Goal: Task Accomplishment & Management: Complete application form

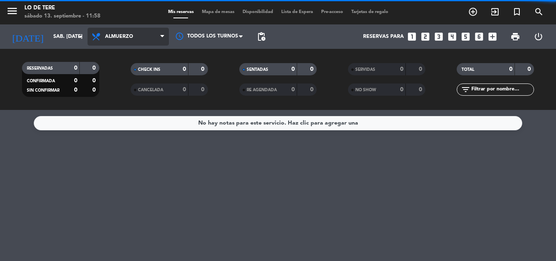
click at [125, 33] on span "Almuerzo" at bounding box center [127, 37] width 81 height 18
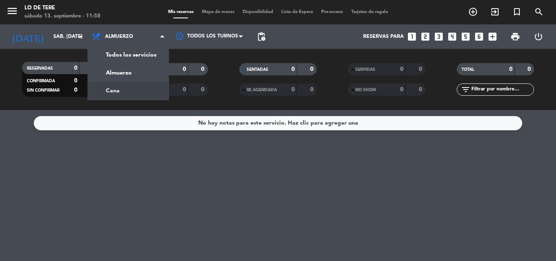
click at [128, 88] on div "menu Lo de Tere sábado 13. septiembre - 11:58 Mis reservas Mapa de mesas Dispon…" at bounding box center [278, 55] width 556 height 110
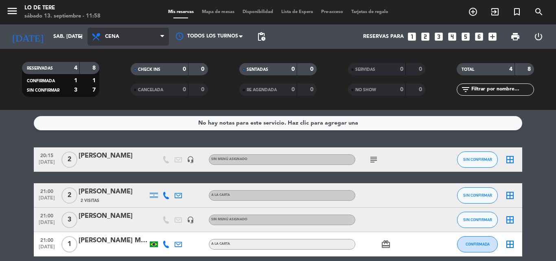
click at [146, 35] on span "Cena" at bounding box center [127, 37] width 81 height 18
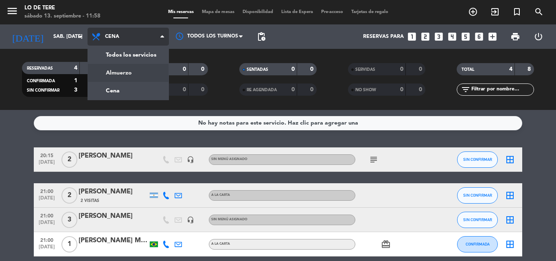
click at [128, 70] on div "menu Lo de Tere sábado 13. septiembre - 11:58 Mis reservas Mapa de mesas Dispon…" at bounding box center [278, 55] width 556 height 110
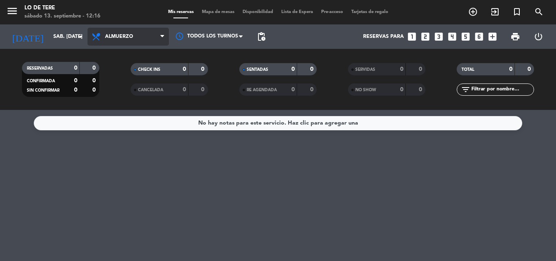
click at [106, 37] on span "Almuerzo" at bounding box center [119, 37] width 28 height 6
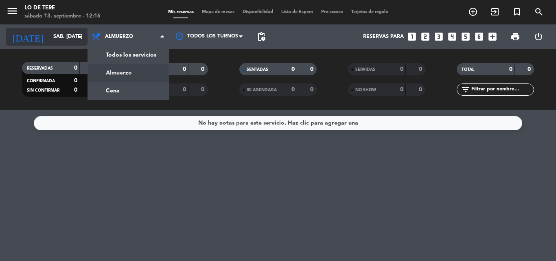
click at [66, 42] on input "sáb. [DATE]" at bounding box center [83, 37] width 69 height 14
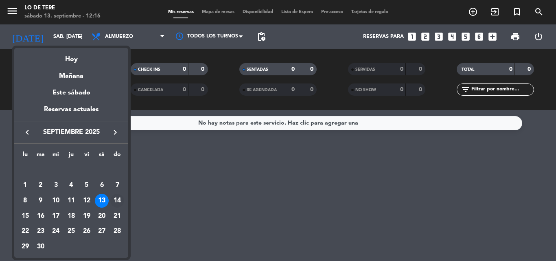
click at [114, 200] on div "14" at bounding box center [117, 201] width 14 height 14
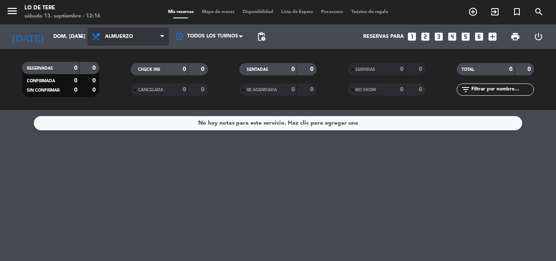
click at [120, 39] on span "Almuerzo" at bounding box center [119, 37] width 28 height 6
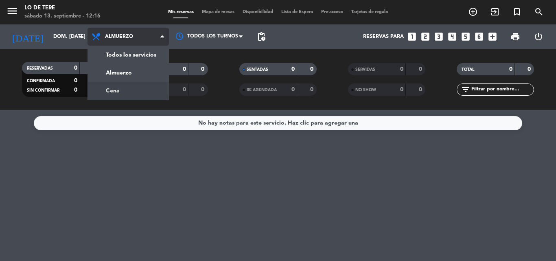
click at [119, 92] on div "menu Lo de Tere sábado 13. septiembre - 12:16 Mis reservas Mapa de mesas Dispon…" at bounding box center [278, 55] width 556 height 110
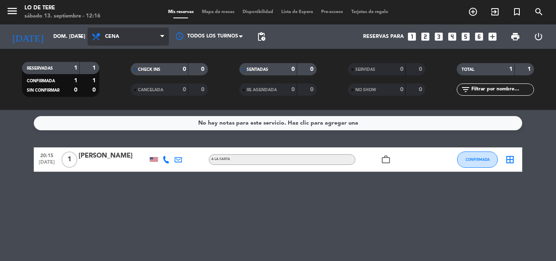
click at [131, 40] on span "Cena" at bounding box center [127, 37] width 81 height 18
click at [123, 75] on div "menu Lo de Tere sábado 13. septiembre - 12:16 Mis reservas Mapa de mesas Dispon…" at bounding box center [278, 55] width 556 height 110
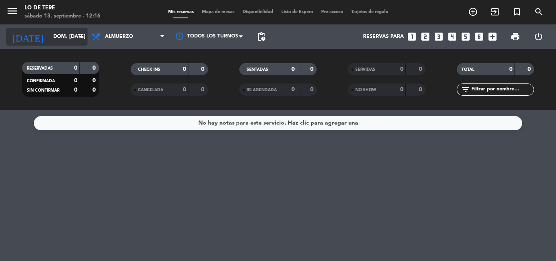
click at [80, 36] on icon "arrow_drop_down" at bounding box center [81, 37] width 10 height 10
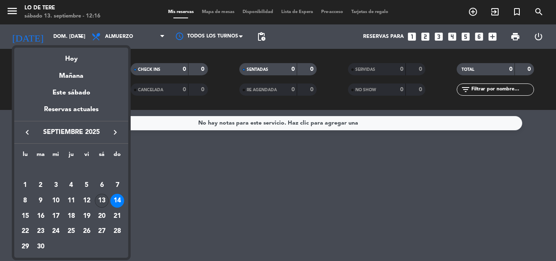
click at [105, 201] on div "13" at bounding box center [102, 201] width 14 height 14
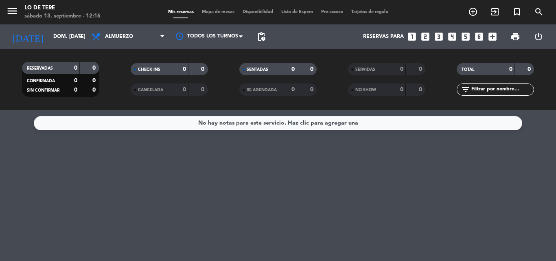
type input "sáb. [DATE]"
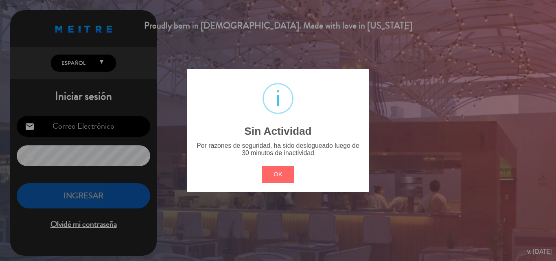
type input "[EMAIL_ADDRESS][DOMAIN_NAME]"
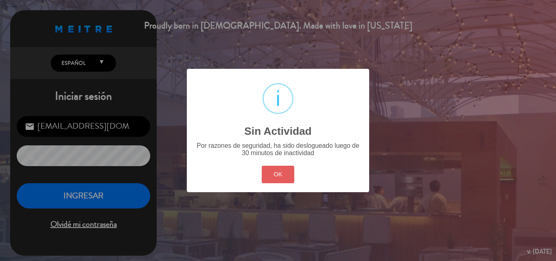
click at [280, 177] on button "OK" at bounding box center [278, 174] width 33 height 17
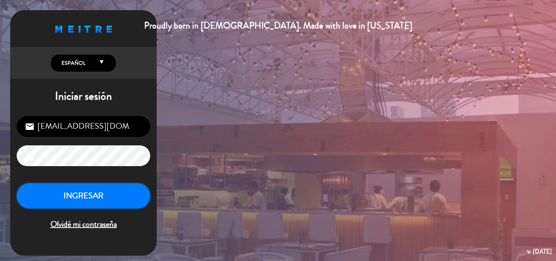
click at [94, 201] on button "INGRESAR" at bounding box center [83, 196] width 133 height 26
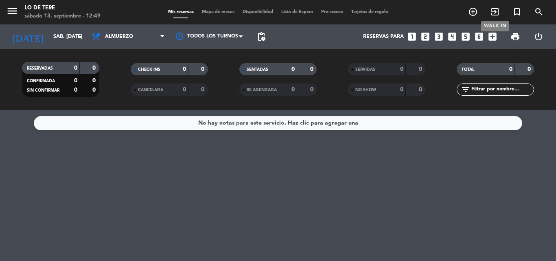
click at [494, 9] on icon "exit_to_app" at bounding box center [495, 12] width 10 height 10
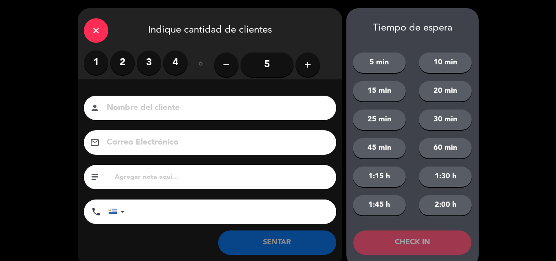
click at [149, 63] on label "3" at bounding box center [149, 62] width 24 height 24
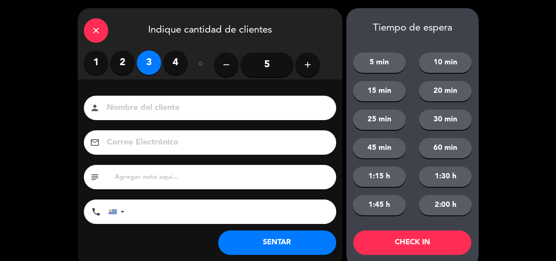
click at [305, 249] on button "SENTAR" at bounding box center [277, 242] width 118 height 24
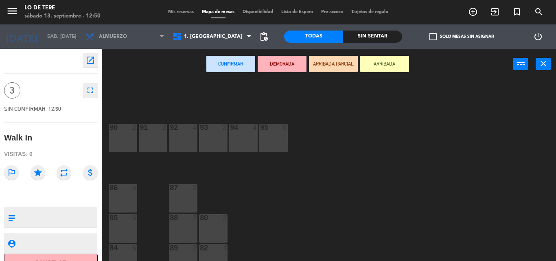
click at [123, 221] on div at bounding box center [122, 217] width 13 height 7
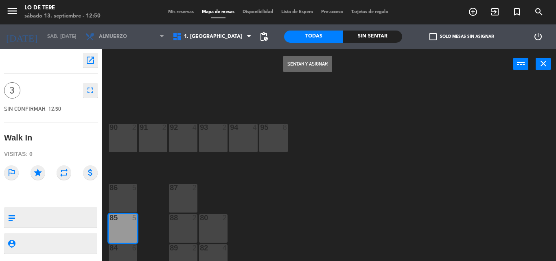
click at [313, 63] on button "Sentar y Asignar" at bounding box center [307, 64] width 49 height 16
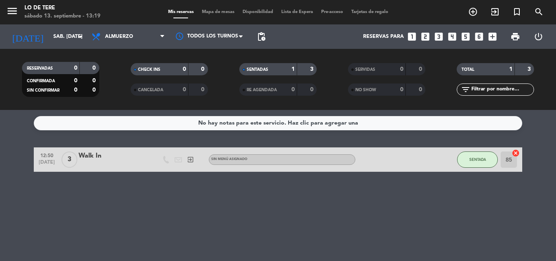
click at [403, 183] on div "No hay notas para este servicio. Haz clic para agregar una 12:50 [DATE] 3 Walk …" at bounding box center [278, 185] width 556 height 151
click at [493, 15] on icon "exit_to_app" at bounding box center [495, 12] width 10 height 10
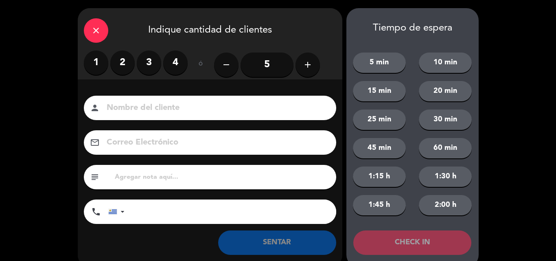
click at [126, 61] on label "2" at bounding box center [122, 62] width 24 height 24
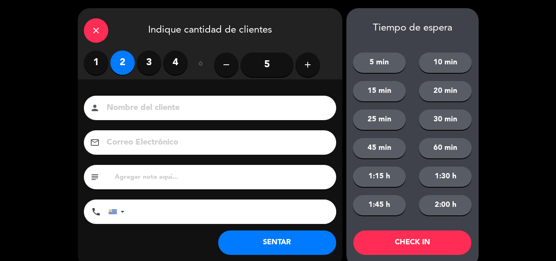
click at [272, 243] on button "SENTAR" at bounding box center [277, 242] width 118 height 24
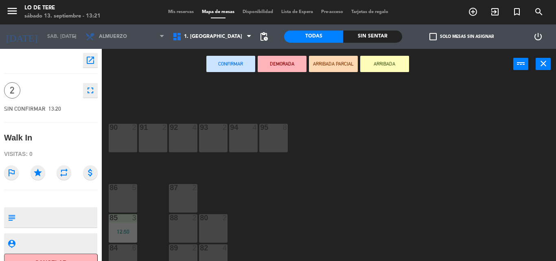
click at [118, 145] on div "90 2" at bounding box center [123, 138] width 28 height 28
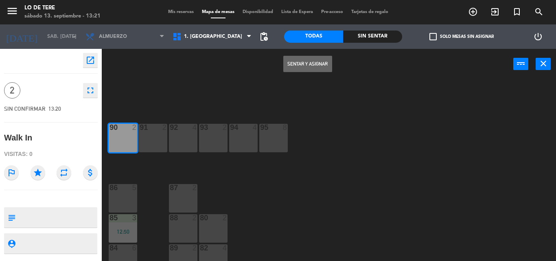
click at [315, 63] on button "Sentar y Asignar" at bounding box center [307, 64] width 49 height 16
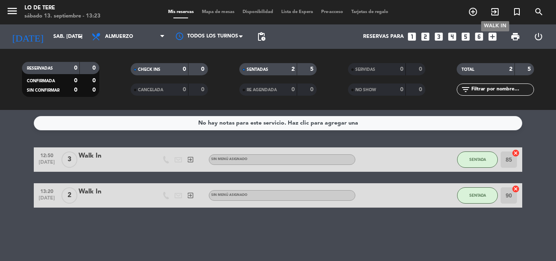
click at [497, 13] on icon "exit_to_app" at bounding box center [495, 12] width 10 height 10
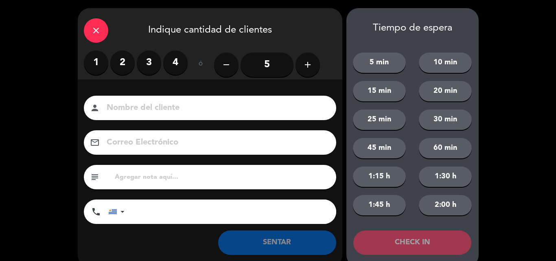
click at [126, 68] on label "2" at bounding box center [122, 62] width 24 height 24
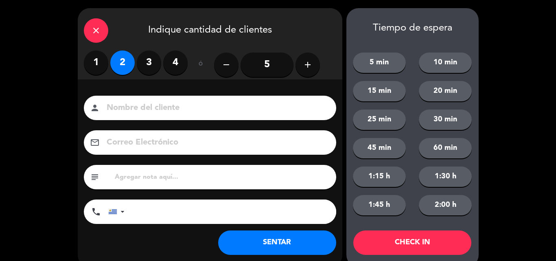
click at [271, 236] on button "SENTAR" at bounding box center [277, 242] width 118 height 24
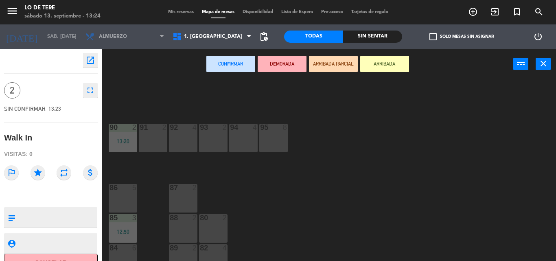
click at [129, 192] on div "86 5" at bounding box center [123, 198] width 28 height 28
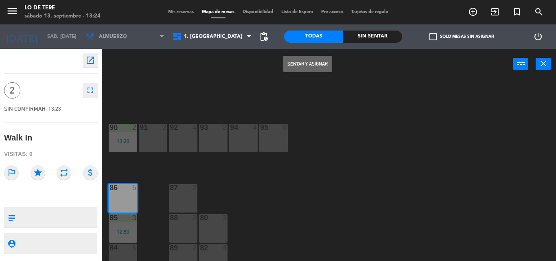
click at [293, 63] on button "Sentar y Asignar" at bounding box center [307, 64] width 49 height 16
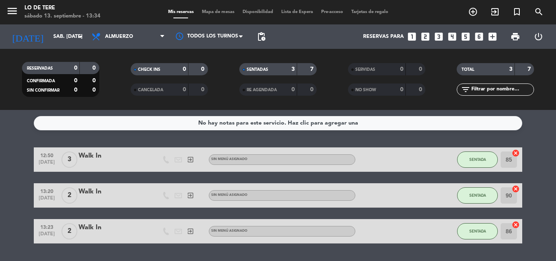
click at [339, 185] on div "13:20 [DATE] 2 Walk In exit_to_app Sin menú asignado SENTADA 90 cancel" at bounding box center [278, 195] width 488 height 24
click at [492, 13] on icon "exit_to_app" at bounding box center [495, 12] width 10 height 10
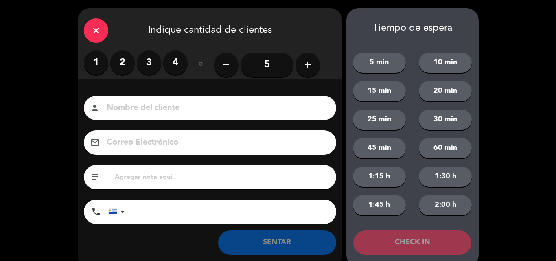
click at [175, 61] on label "4" at bounding box center [175, 62] width 24 height 24
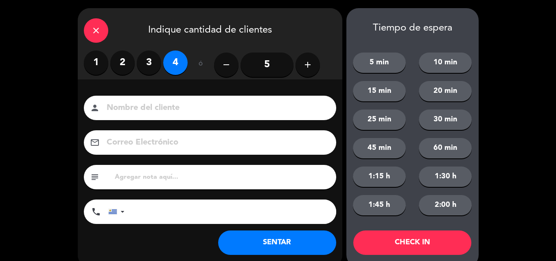
click at [289, 239] on button "SENTAR" at bounding box center [277, 242] width 118 height 24
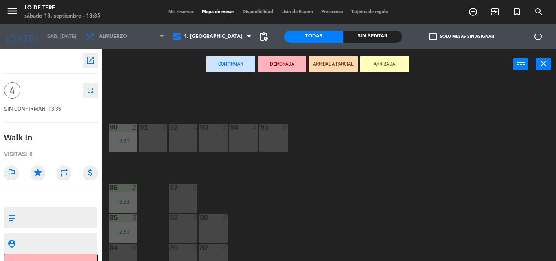
scroll to position [12, 0]
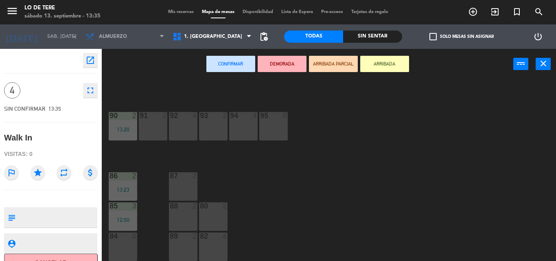
click at [117, 245] on div "84 6" at bounding box center [123, 246] width 28 height 28
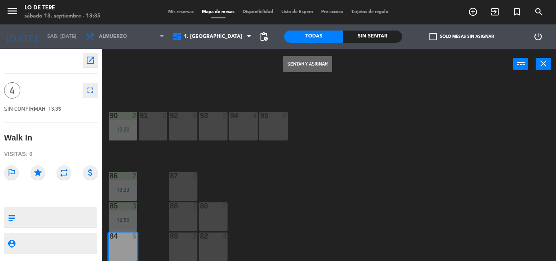
click at [314, 60] on button "Sentar y Asignar" at bounding box center [307, 64] width 49 height 16
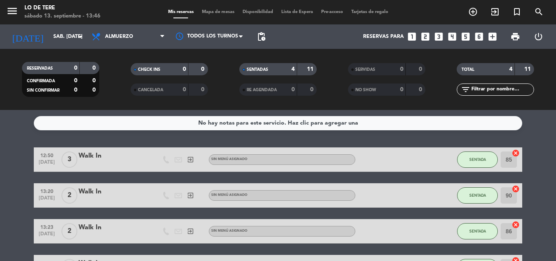
click at [314, 60] on div "SENTADAS 4 11 RE AGENDADA 0 0" at bounding box center [277, 79] width 109 height 45
click at [494, 11] on icon "exit_to_app" at bounding box center [495, 12] width 10 height 10
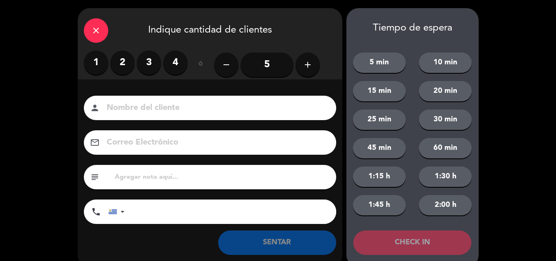
click at [142, 63] on label "3" at bounding box center [149, 62] width 24 height 24
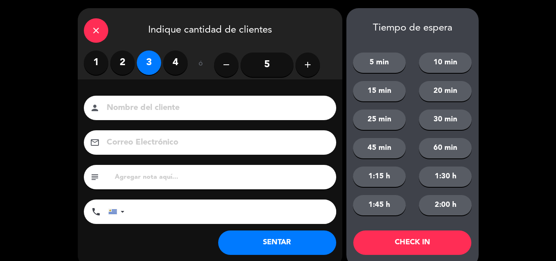
click at [282, 240] on button "SENTAR" at bounding box center [277, 242] width 118 height 24
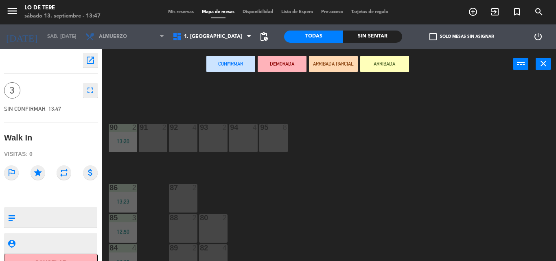
scroll to position [12, 0]
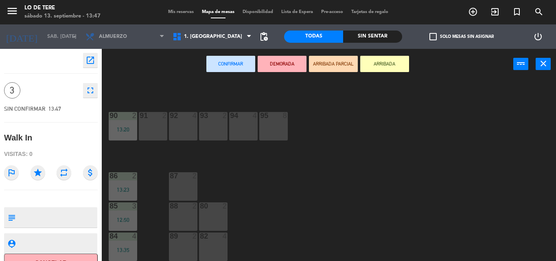
click at [181, 247] on div "89 2" at bounding box center [183, 246] width 28 height 28
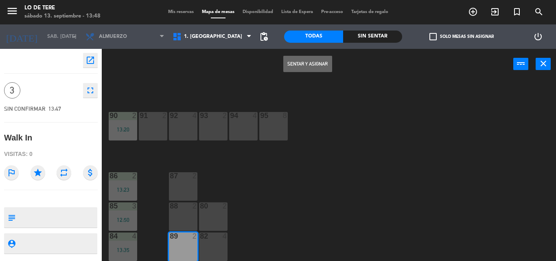
click at [303, 65] on button "Sentar y Asignar" at bounding box center [307, 64] width 49 height 16
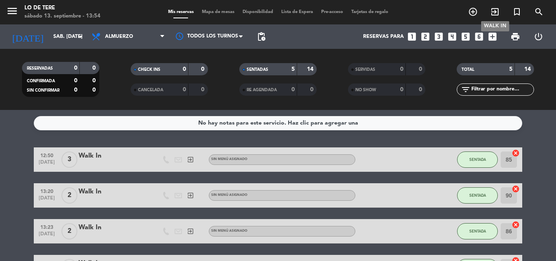
click at [490, 8] on icon "exit_to_app" at bounding box center [495, 12] width 10 height 10
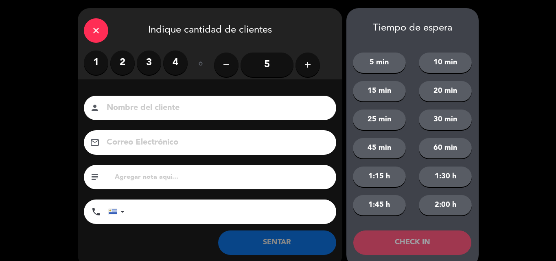
click at [127, 57] on label "2" at bounding box center [122, 62] width 24 height 24
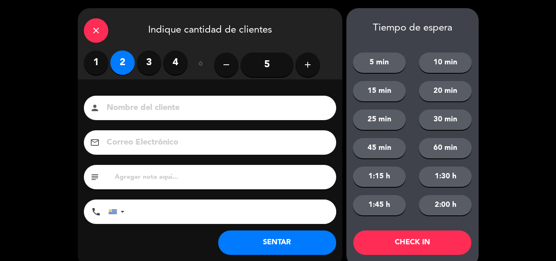
click at [299, 240] on button "SENTAR" at bounding box center [277, 242] width 118 height 24
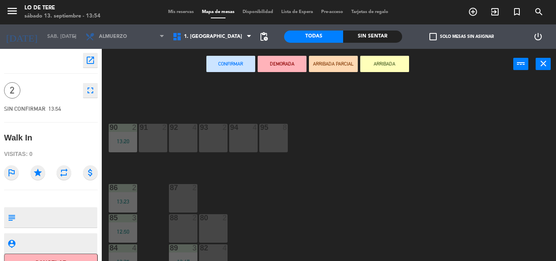
click at [140, 127] on div "91" at bounding box center [140, 127] width 0 height 7
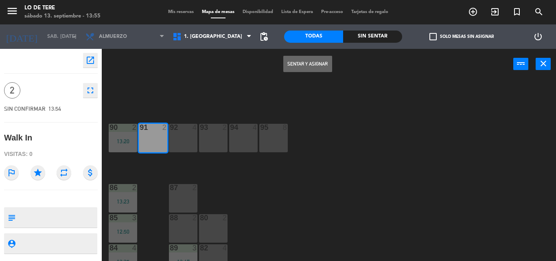
click at [322, 62] on button "Sentar y Asignar" at bounding box center [307, 64] width 49 height 16
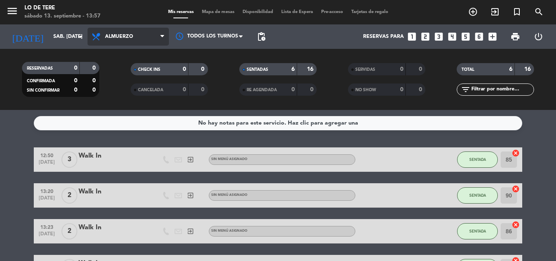
click at [146, 38] on span "Almuerzo" at bounding box center [127, 37] width 81 height 18
click at [133, 94] on div "menu Lo de Tere sábado 13. septiembre - 13:57 Mis reservas Mapa de mesas Dispon…" at bounding box center [278, 55] width 556 height 110
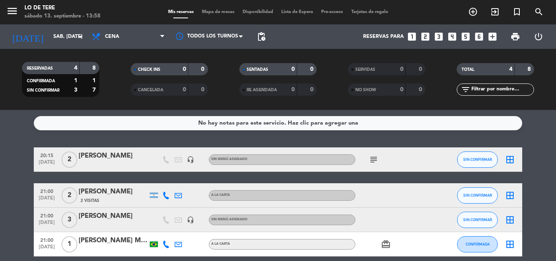
click at [428, 37] on icon "looks_two" at bounding box center [425, 36] width 11 height 11
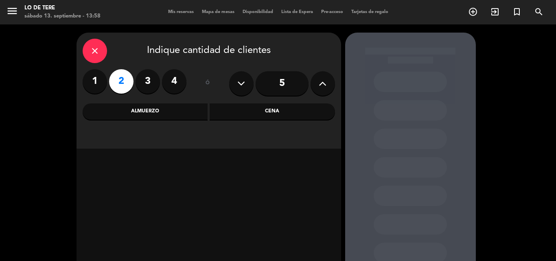
click at [160, 112] on div "Almuerzo" at bounding box center [145, 111] width 125 height 16
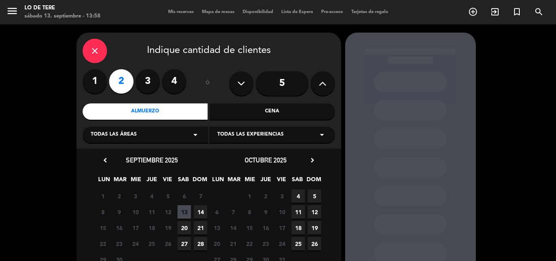
click at [199, 214] on span "14" at bounding box center [200, 211] width 13 height 13
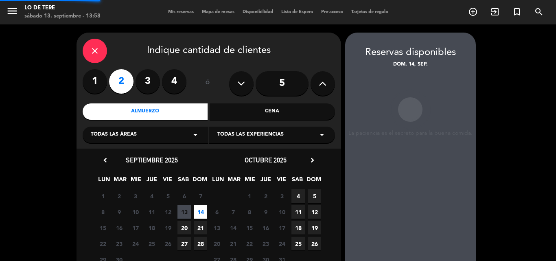
scroll to position [33, 0]
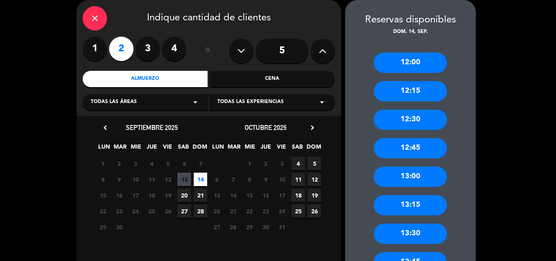
click at [424, 60] on div "12:00" at bounding box center [410, 62] width 73 height 20
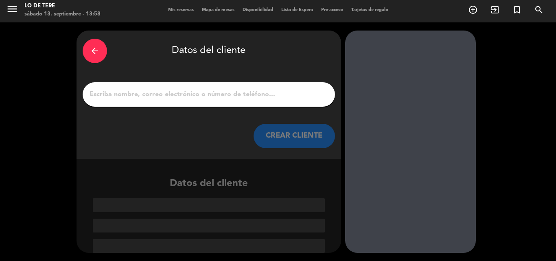
scroll to position [2, 0]
click at [218, 94] on input "1" at bounding box center [209, 94] width 240 height 11
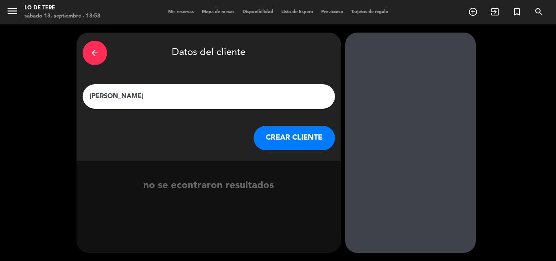
type input "[PERSON_NAME]"
click at [289, 132] on button "CREAR CLIENTE" at bounding box center [294, 138] width 81 height 24
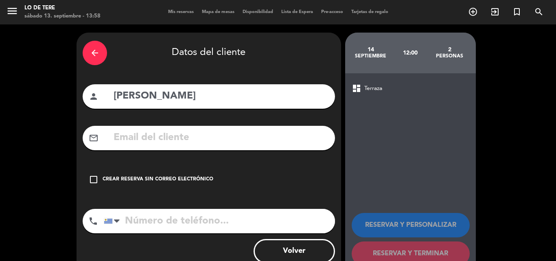
click at [91, 179] on icon "check_box_outline_blank" at bounding box center [94, 180] width 10 height 10
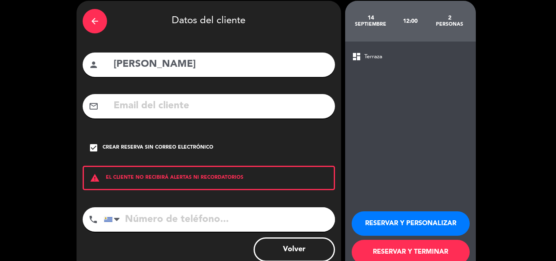
scroll to position [53, 0]
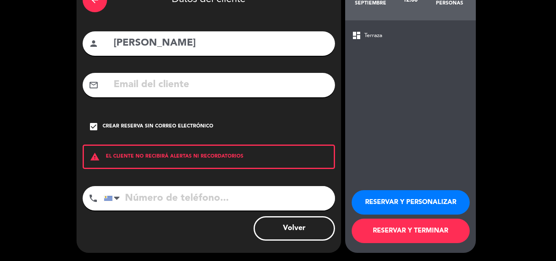
click at [427, 234] on button "RESERVAR Y TERMINAR" at bounding box center [411, 231] width 118 height 24
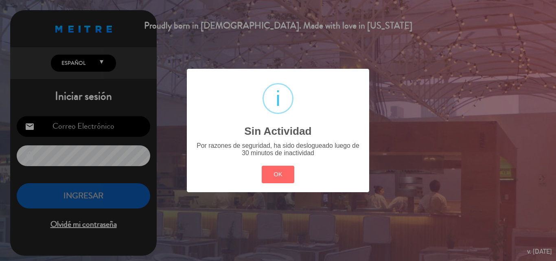
type input "[EMAIL_ADDRESS][DOMAIN_NAME]"
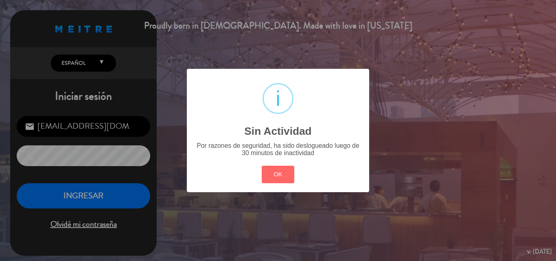
click at [262, 166] on button "OK" at bounding box center [278, 174] width 33 height 17
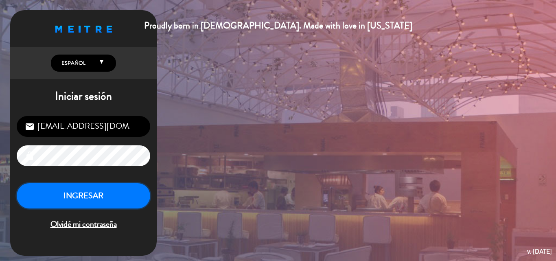
click at [70, 192] on button "INGRESAR" at bounding box center [83, 196] width 133 height 26
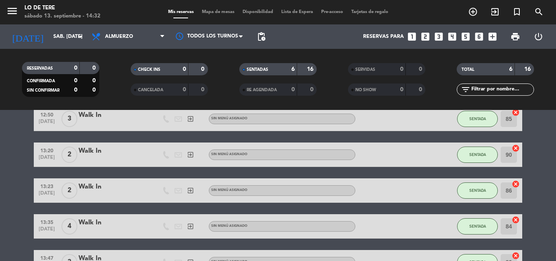
scroll to position [81, 0]
